Goal: Information Seeking & Learning: Learn about a topic

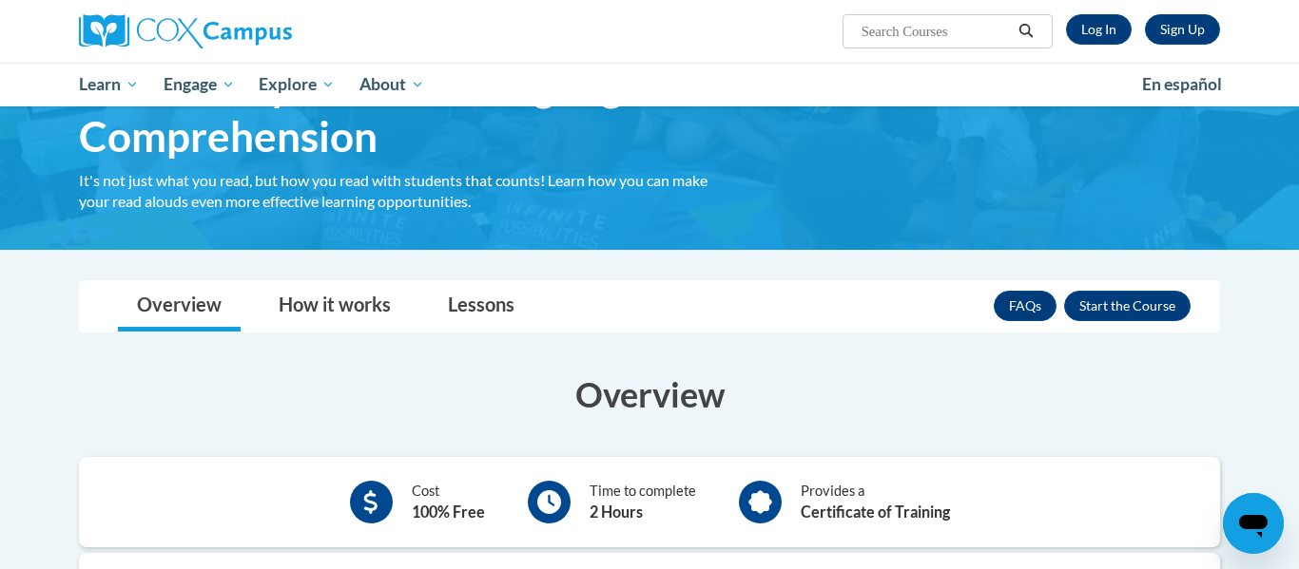
scroll to position [183, 0]
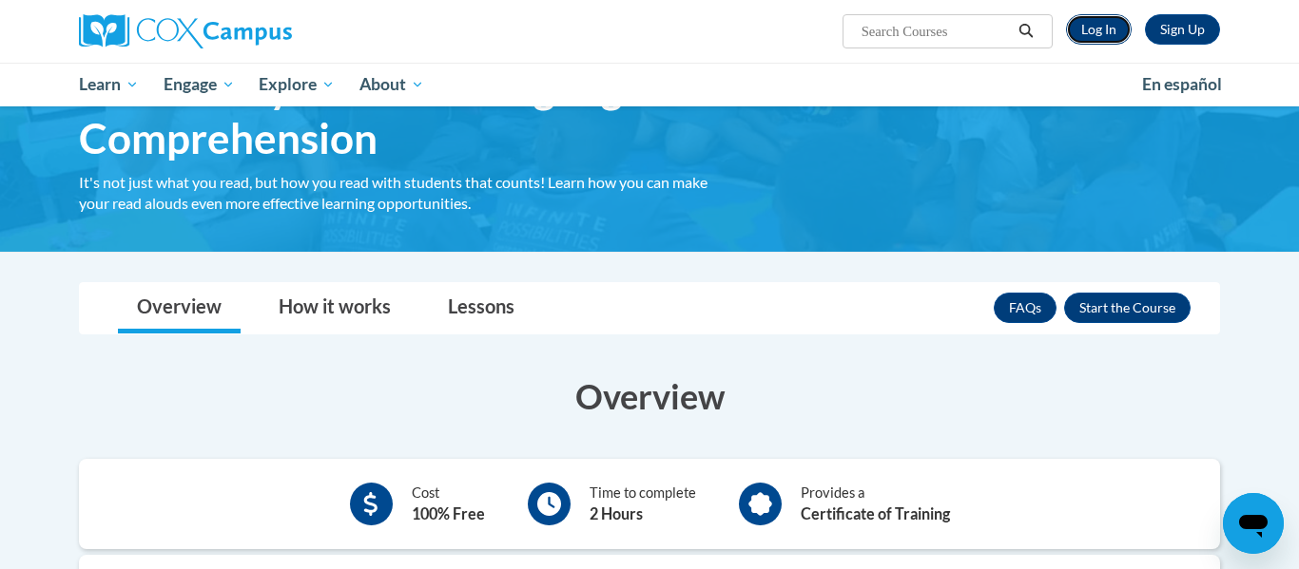
click at [1095, 36] on link "Log In" at bounding box center [1099, 29] width 66 height 30
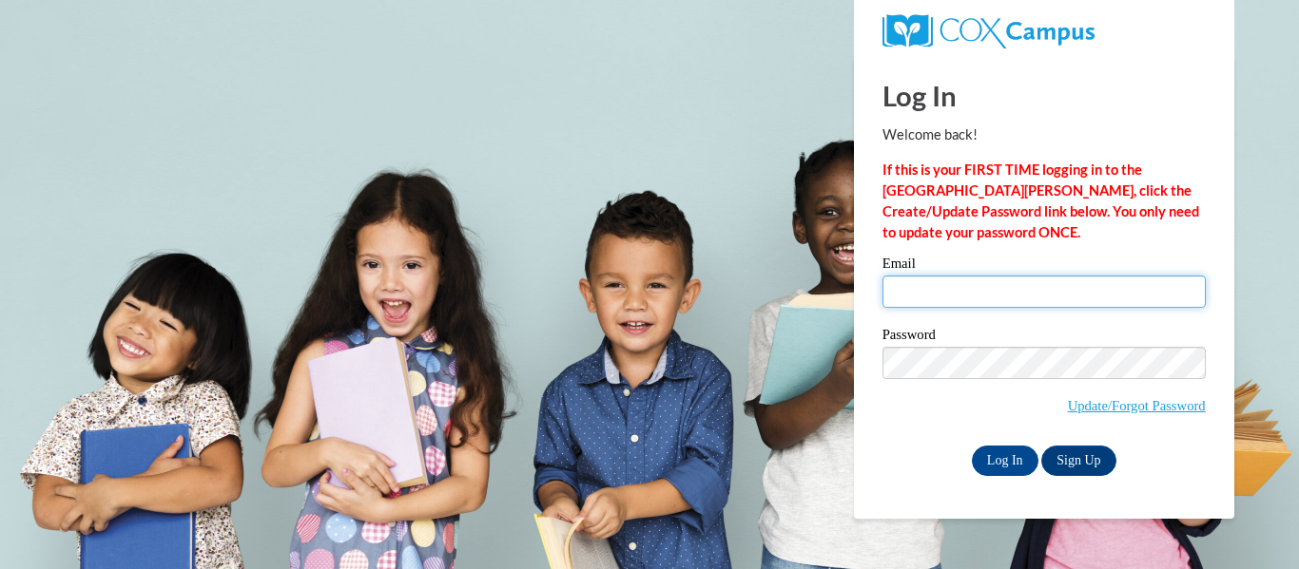
click at [1025, 295] on input "Email" at bounding box center [1043, 292] width 323 height 32
type input "lsimpson@rabuncountyschools.org"
click at [1105, 344] on label "Password" at bounding box center [1043, 337] width 323 height 19
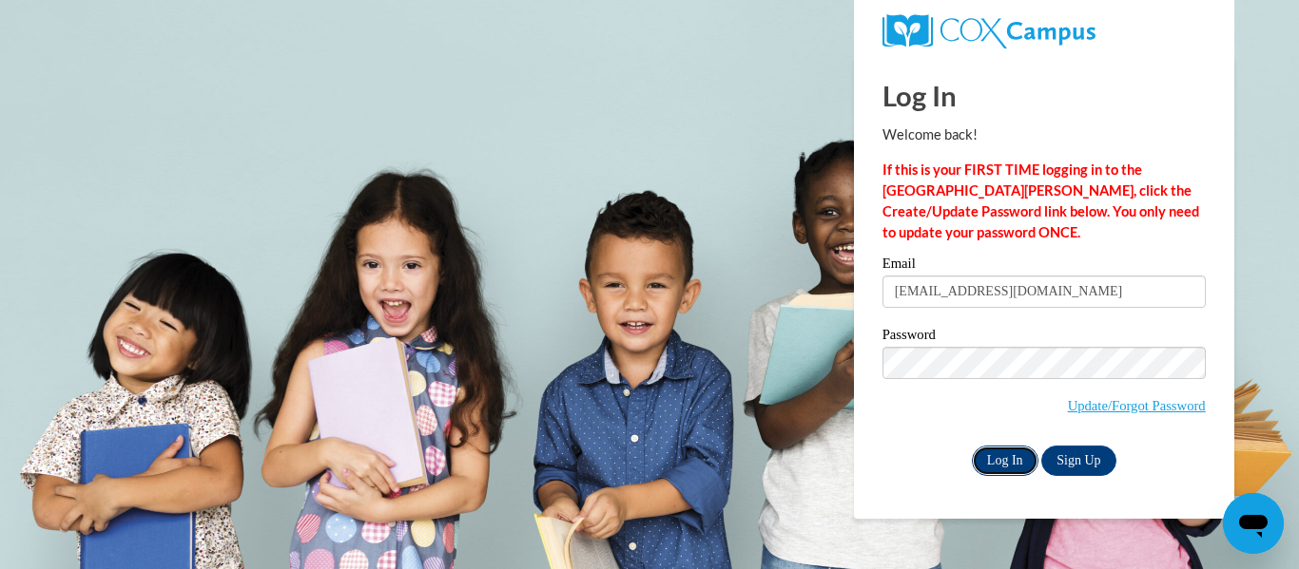
click at [1012, 466] on input "Log In" at bounding box center [1005, 461] width 67 height 30
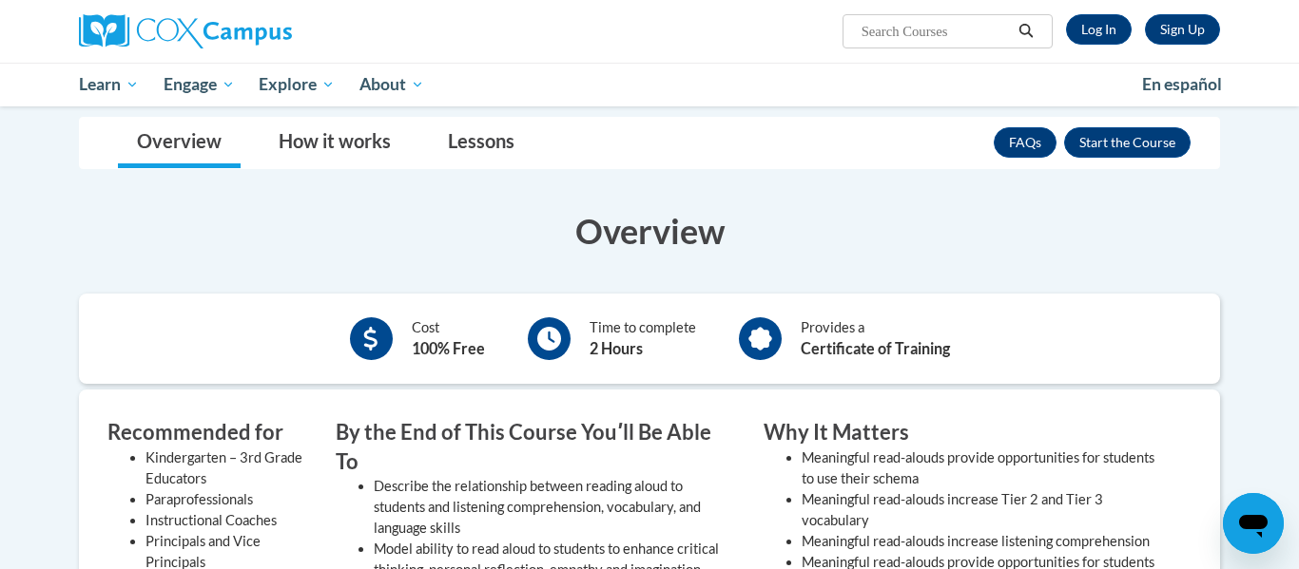
scroll to position [183, 0]
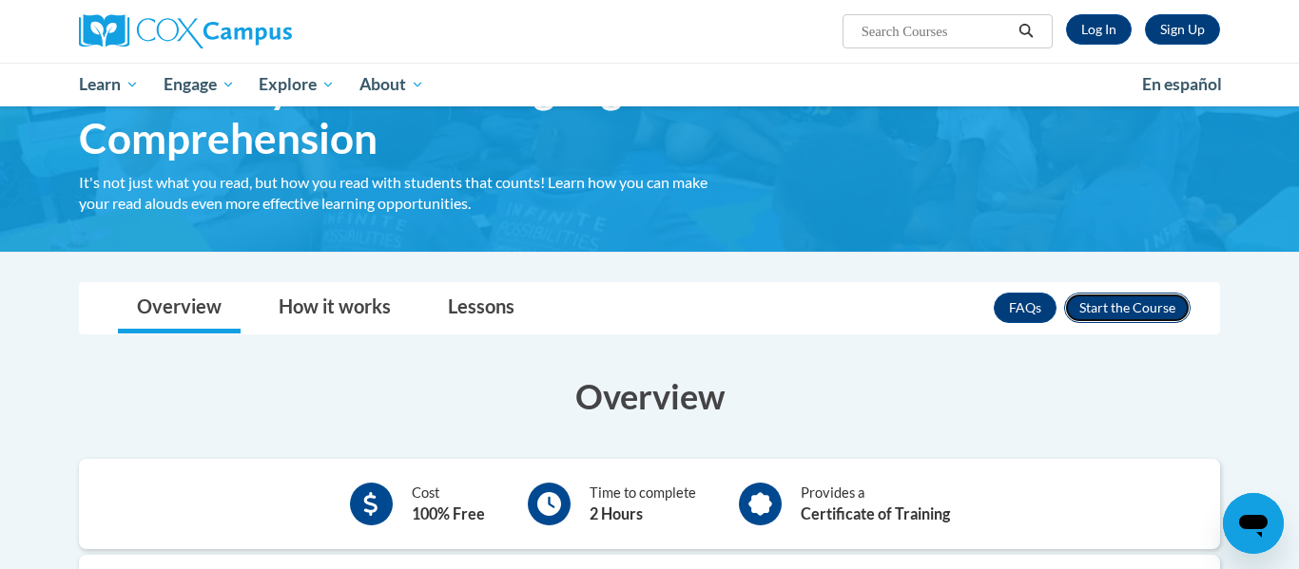
click at [1118, 317] on button "Enroll" at bounding box center [1127, 308] width 126 height 30
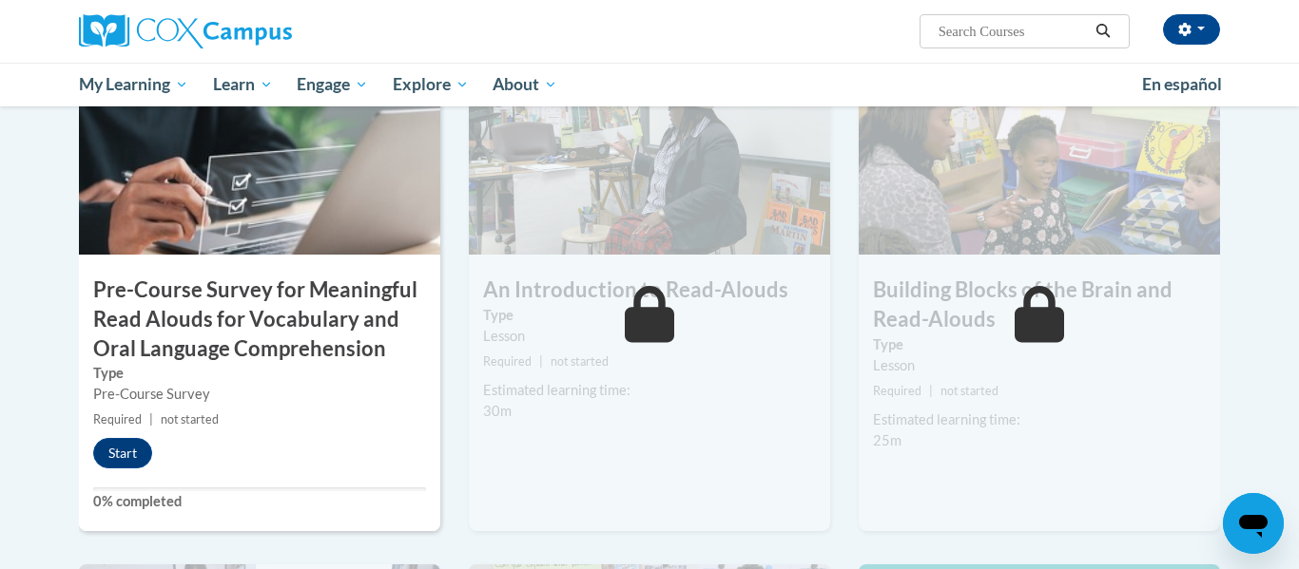
scroll to position [478, 0]
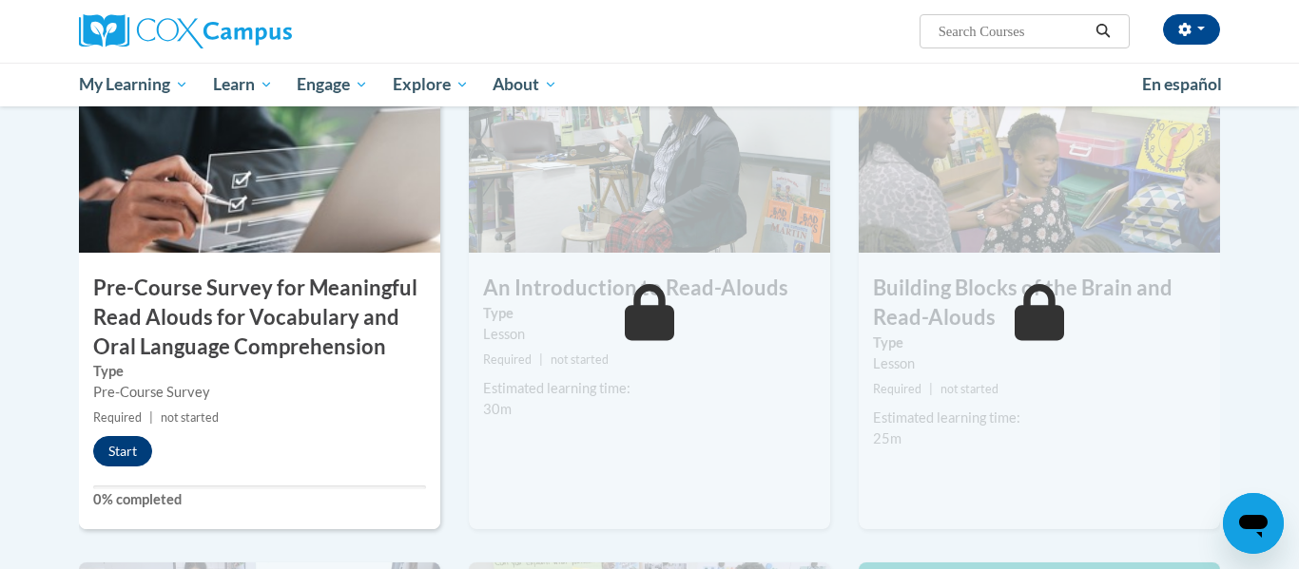
click at [112, 450] on button "Start" at bounding box center [122, 451] width 59 height 30
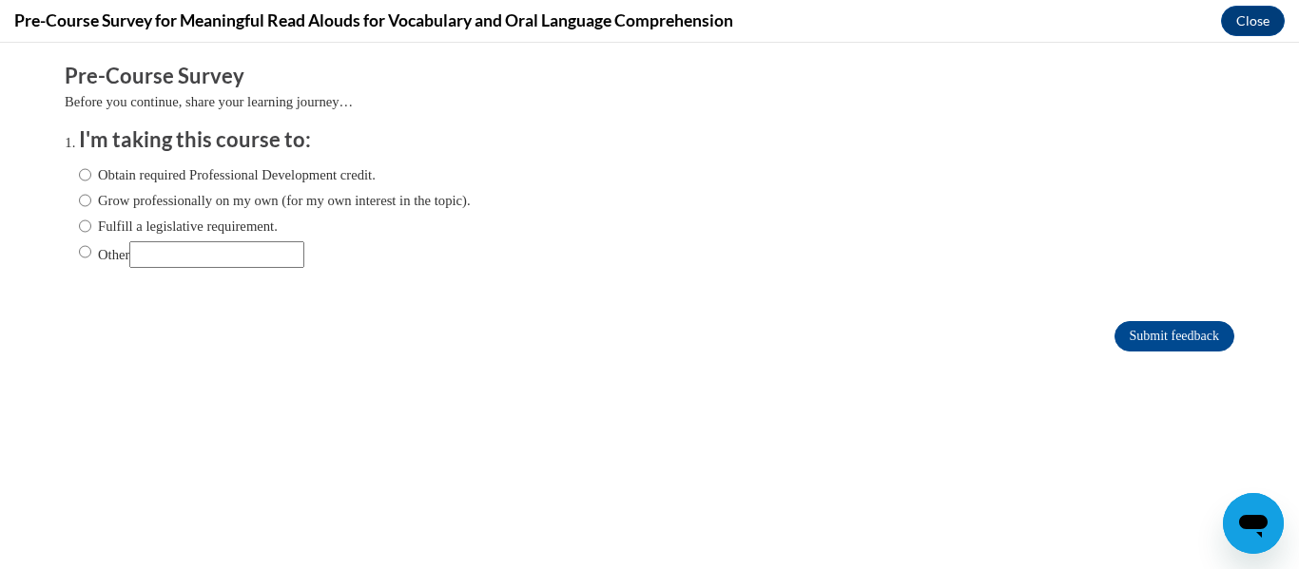
scroll to position [0, 0]
click at [258, 175] on label "Obtain required Professional Development credit." at bounding box center [227, 174] width 297 height 21
click at [91, 175] on input "Obtain required Professional Development credit." at bounding box center [85, 174] width 12 height 21
radio input "true"
click at [1142, 328] on input "Submit feedback" at bounding box center [1174, 336] width 120 height 30
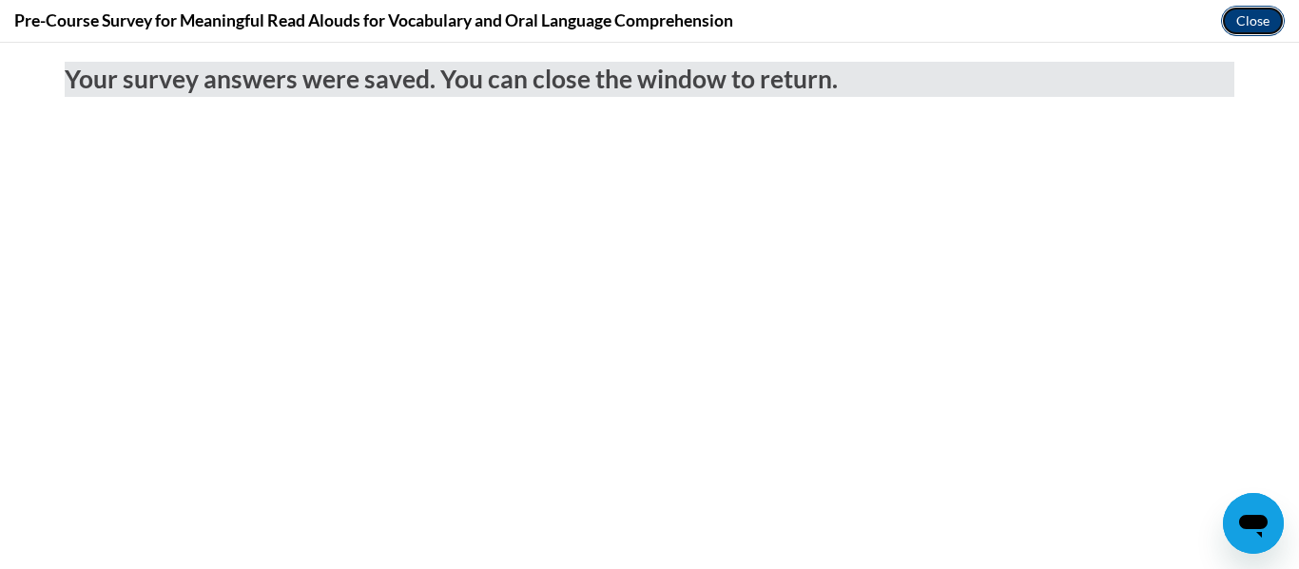
click at [1264, 29] on button "Close" at bounding box center [1253, 21] width 64 height 30
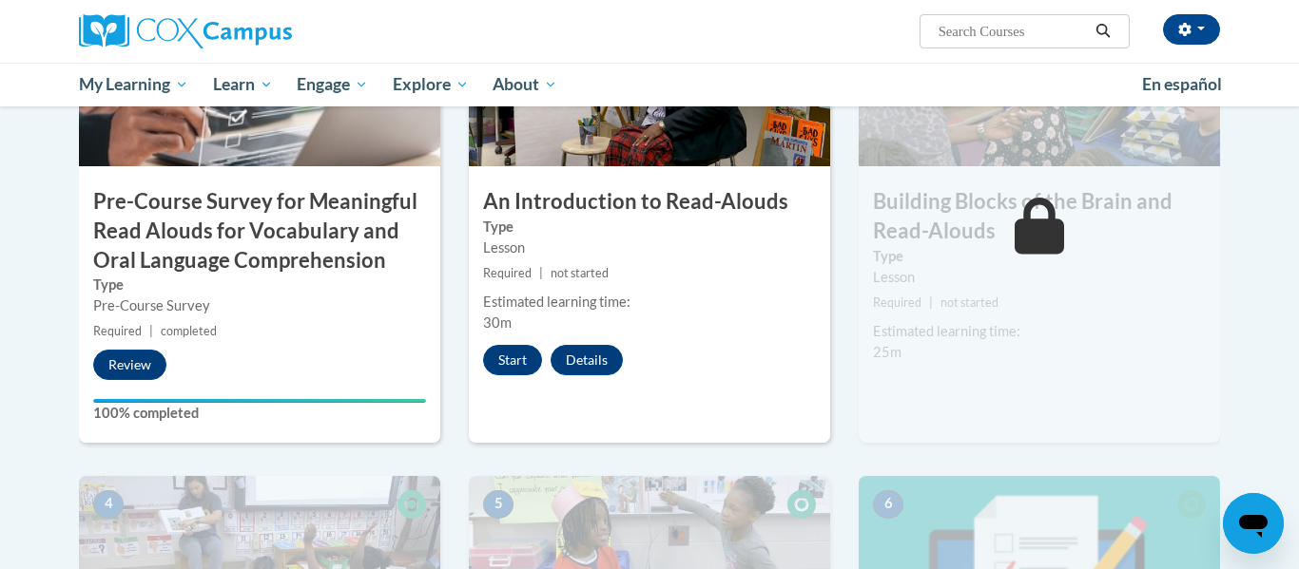
scroll to position [559, 0]
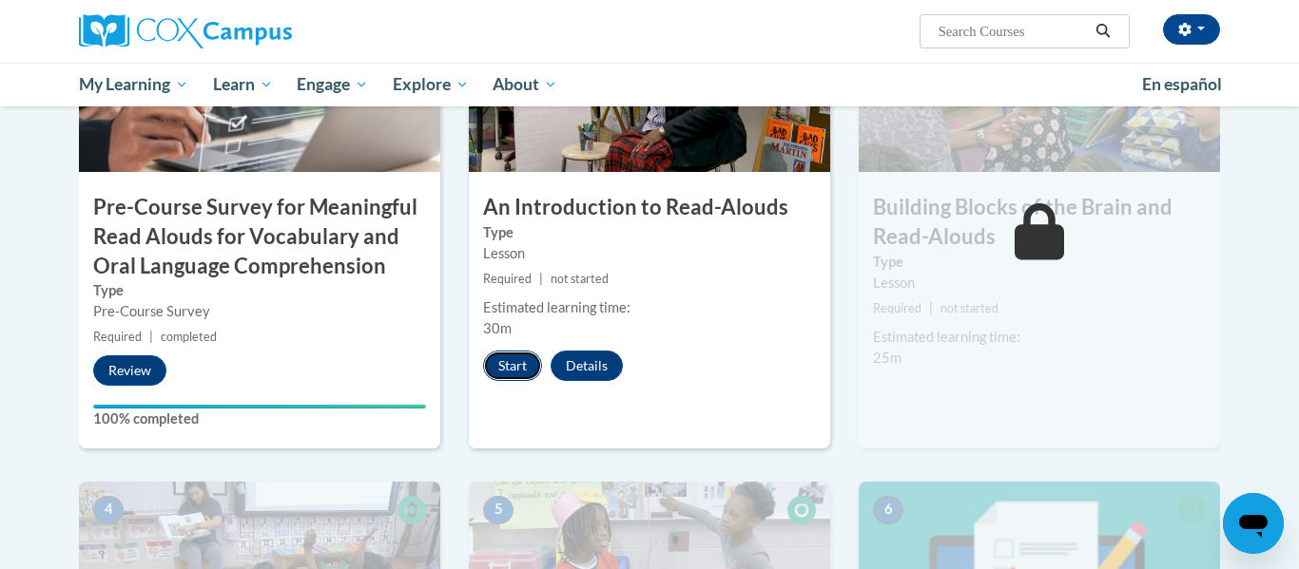
click at [510, 372] on button "Start" at bounding box center [512, 366] width 59 height 30
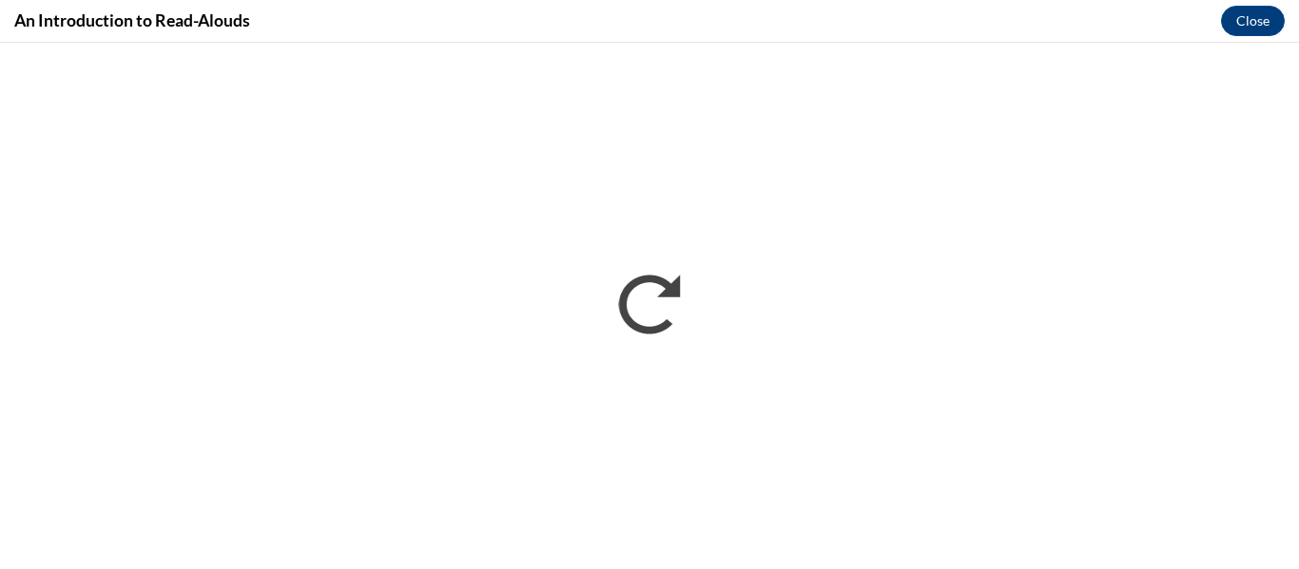
scroll to position [0, 0]
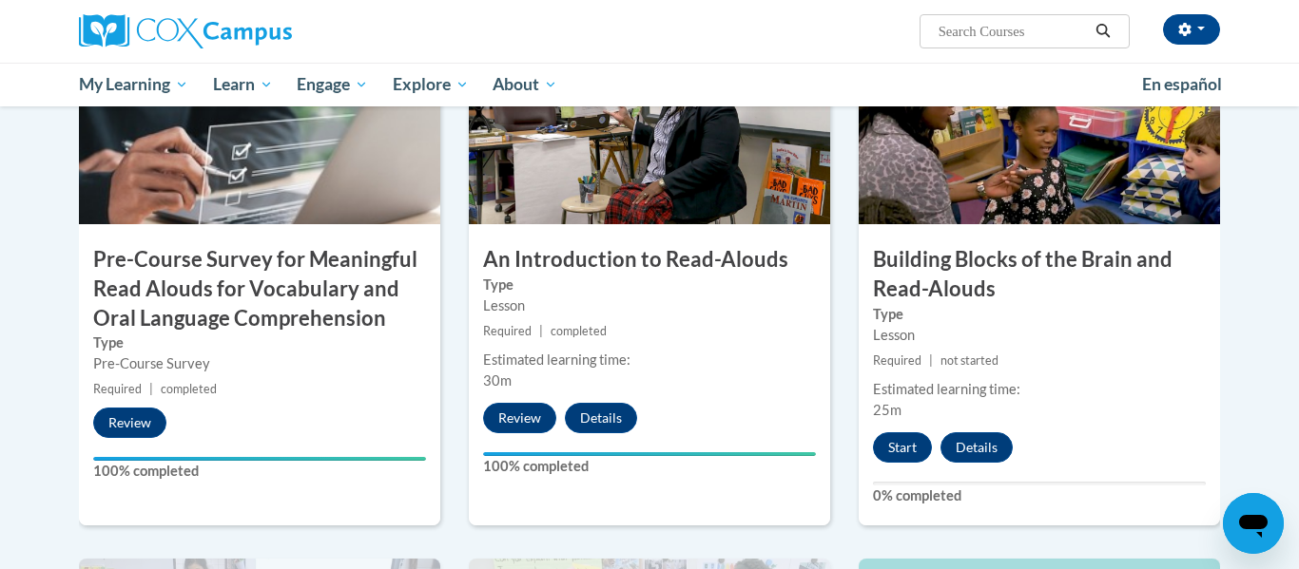
scroll to position [509, 0]
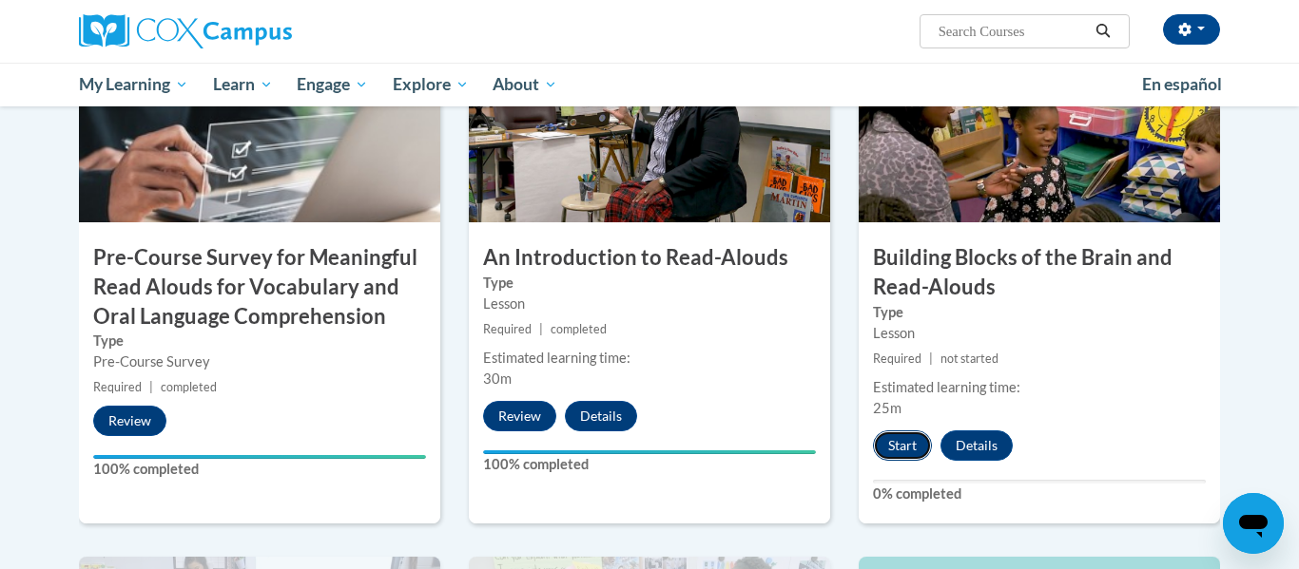
click at [905, 450] on button "Start" at bounding box center [902, 446] width 59 height 30
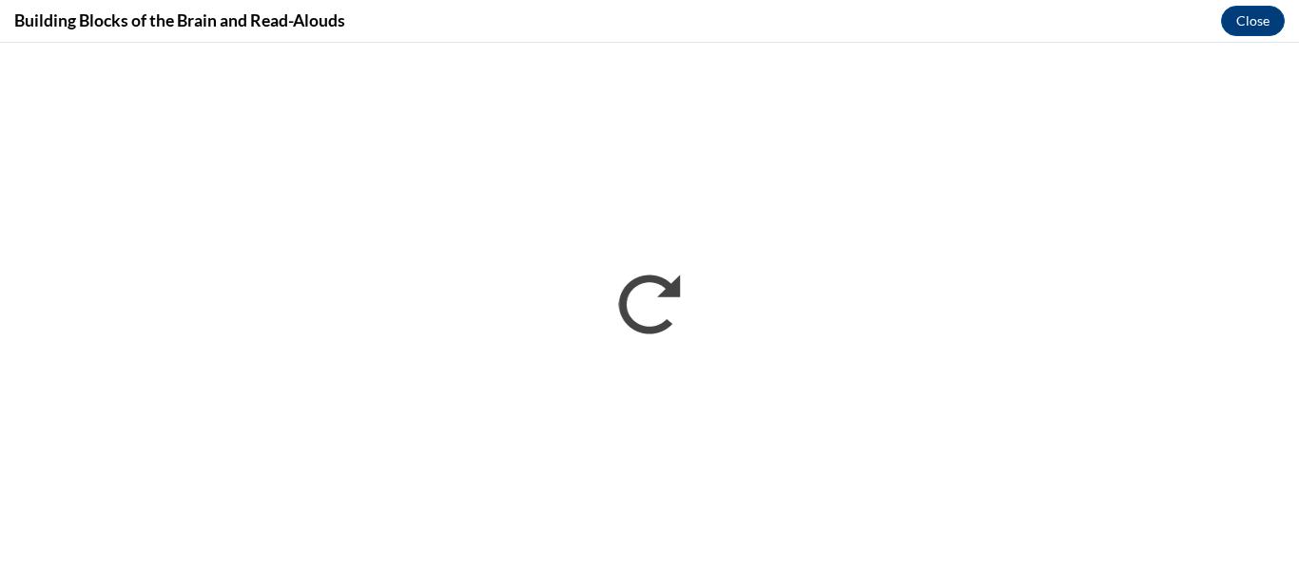
scroll to position [0, 0]
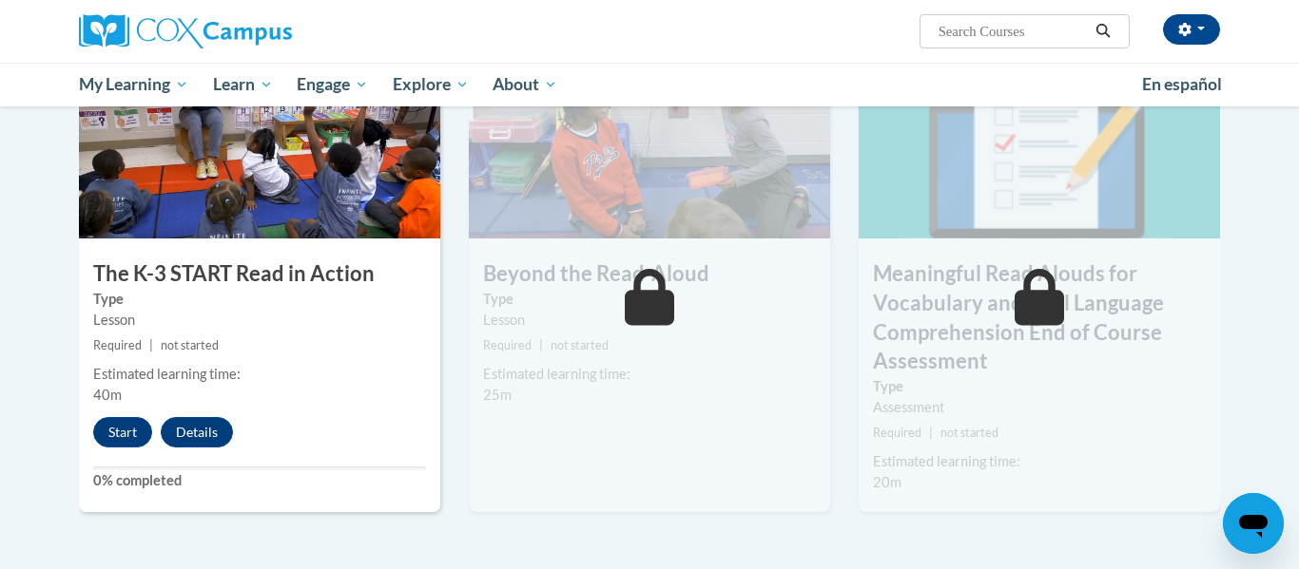
scroll to position [1015, 0]
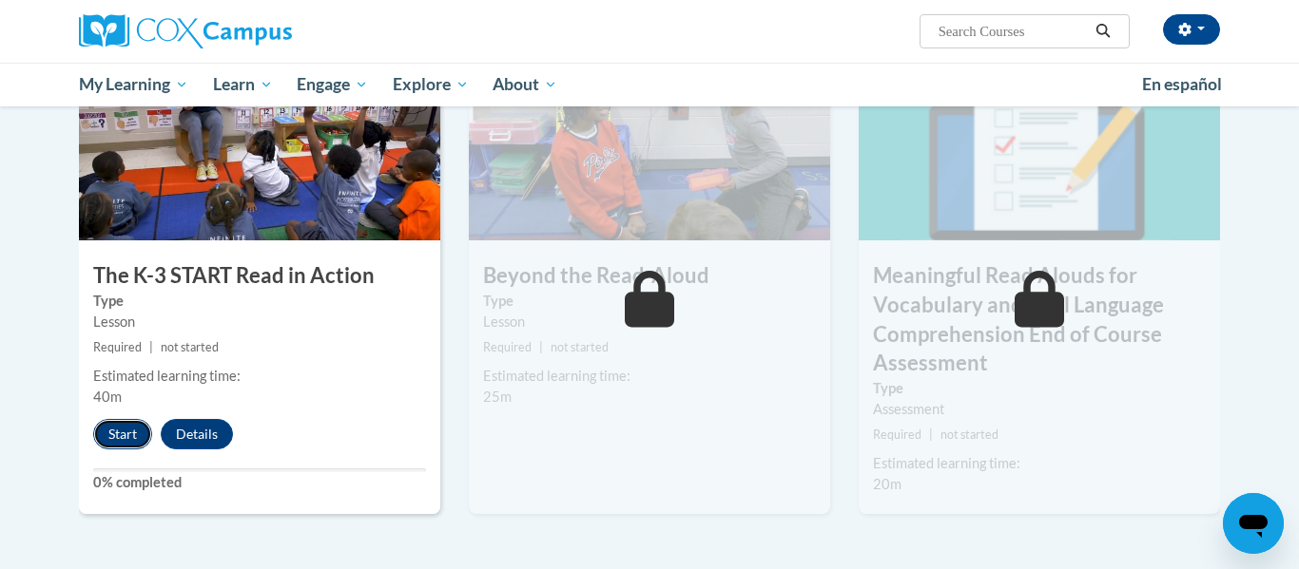
click at [121, 434] on button "Start" at bounding box center [122, 434] width 59 height 30
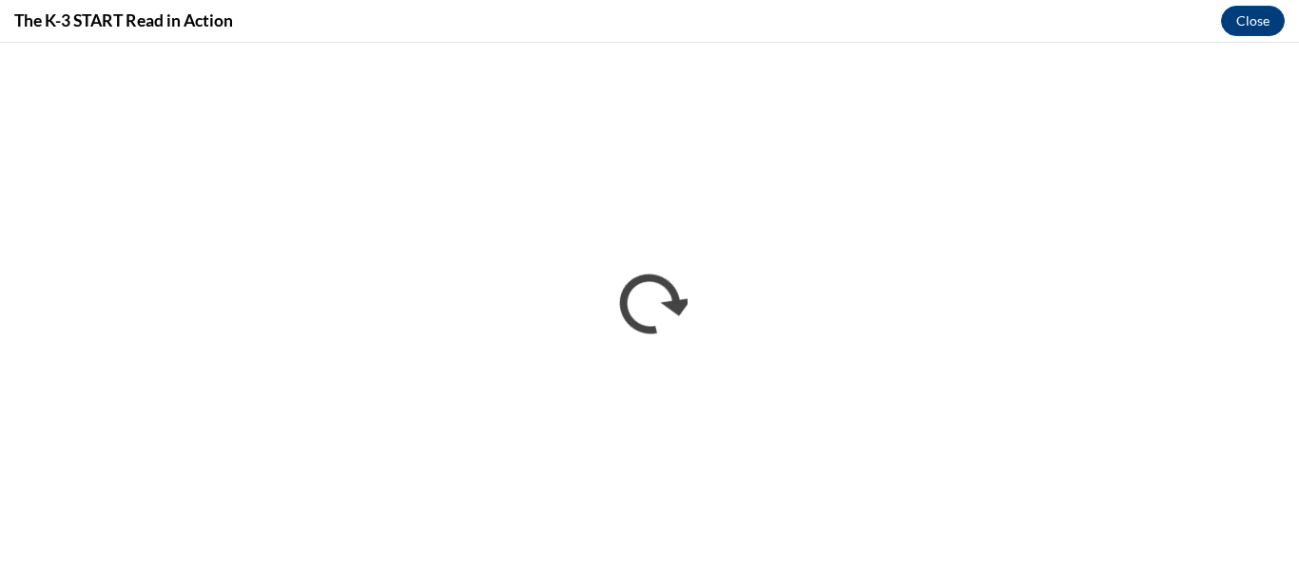
scroll to position [0, 0]
